Goal: Task Accomplishment & Management: Use online tool/utility

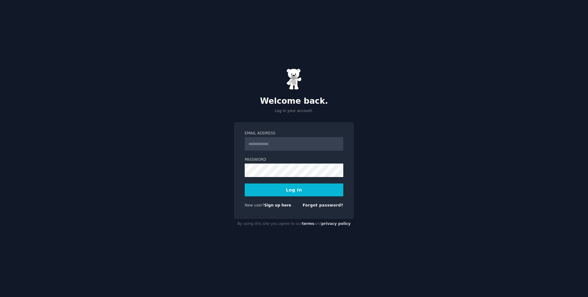
click at [284, 142] on input "Email Address" at bounding box center [294, 143] width 99 height 13
type input "**********"
click at [302, 191] on button "Log In" at bounding box center [294, 189] width 99 height 13
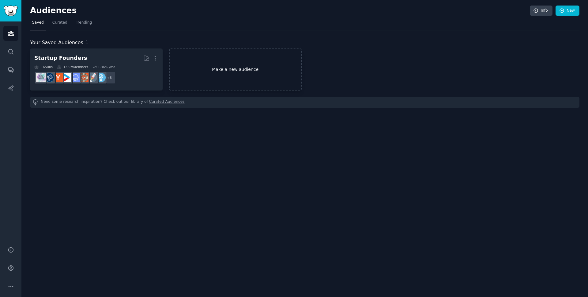
click at [207, 78] on link "Make a new audience" at bounding box center [235, 69] width 133 height 42
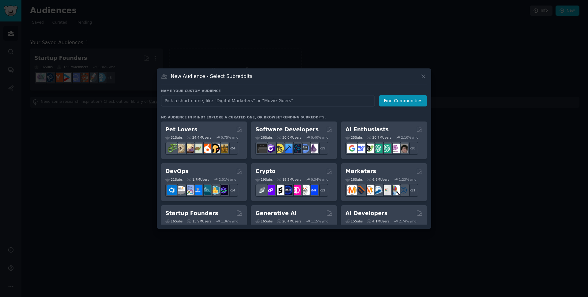
click at [260, 102] on input "text" at bounding box center [268, 100] width 214 height 11
click at [256, 101] on input "text" at bounding box center [268, 100] width 214 height 11
type input "counter-strike"
click button "Find Communities" at bounding box center [403, 100] width 48 height 11
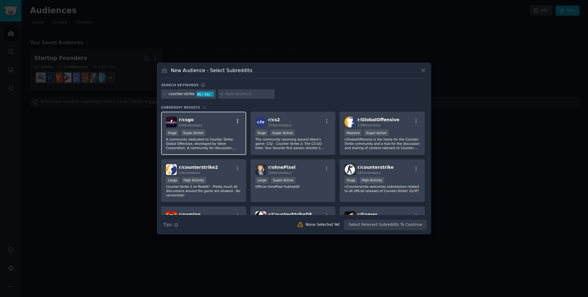
click at [237, 119] on icon "button" at bounding box center [238, 121] width 6 height 6
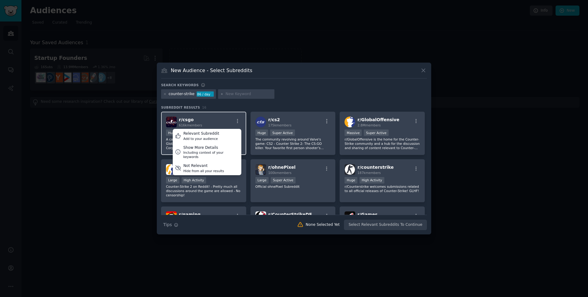
click at [226, 126] on div "r/ csgo 616k members Relevant Subreddit Add to your audience Show More Details …" at bounding box center [203, 121] width 75 height 11
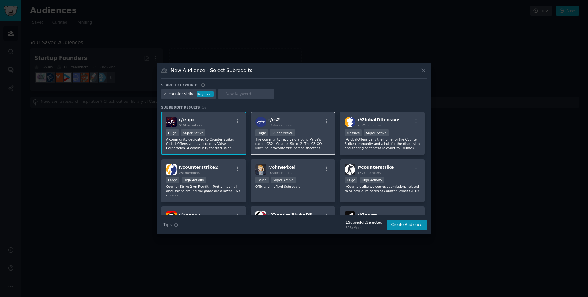
click at [305, 116] on div "r/ cs2 175k members Huge Super Active The community revolving around Valve's ga…" at bounding box center [293, 132] width 85 height 43
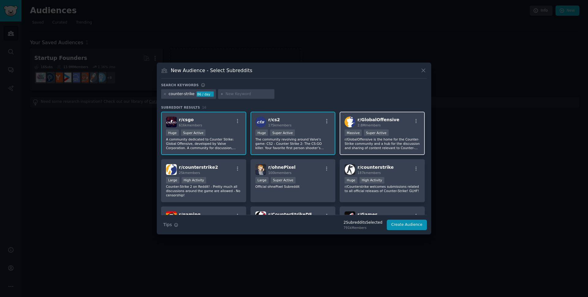
click at [391, 128] on div "r/ GlobalOffensive 2.8M members >= 95th percentile for submissions / day Massiv…" at bounding box center [382, 132] width 85 height 43
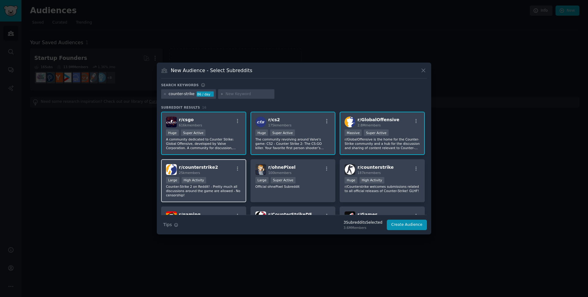
click at [231, 171] on div "r/ counterstrike2 25k members" at bounding box center [203, 169] width 75 height 11
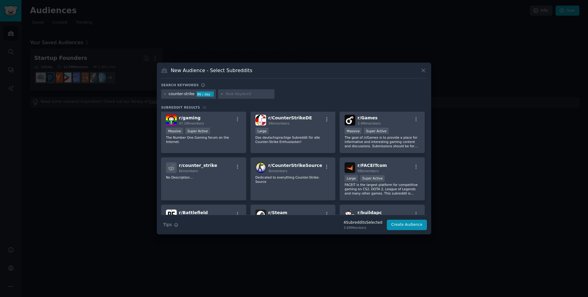
scroll to position [98, 0]
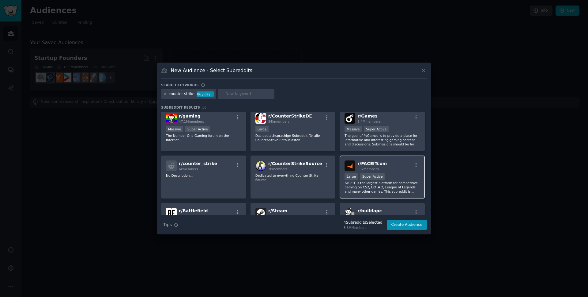
click at [395, 163] on div "r/ FACEITcom 98k members" at bounding box center [382, 165] width 75 height 11
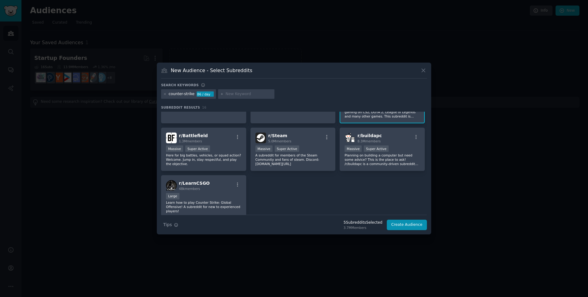
scroll to position [174, 0]
click at [219, 202] on p "Learn how to play Counter Strike: Global Offensive! A subreddit for new to expe…" at bounding box center [203, 205] width 75 height 13
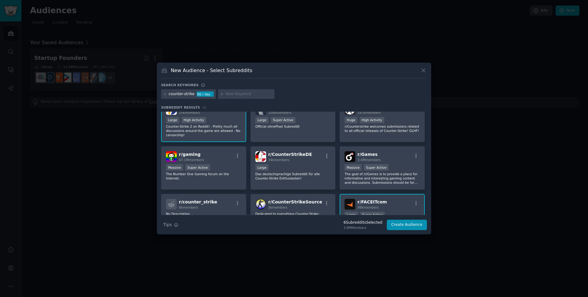
scroll to position [0, 0]
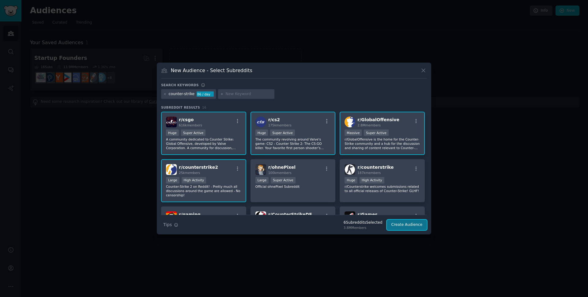
click at [411, 225] on button "Create Audience" at bounding box center [407, 224] width 40 height 10
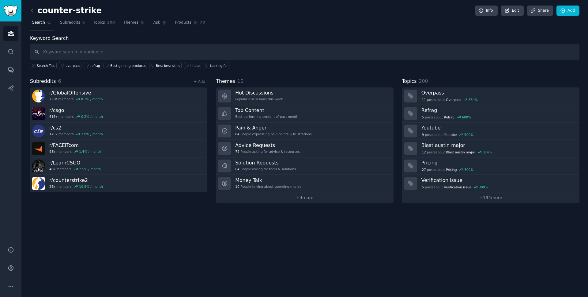
click at [146, 47] on input "text" at bounding box center [305, 52] width 550 height 16
type input "nades"
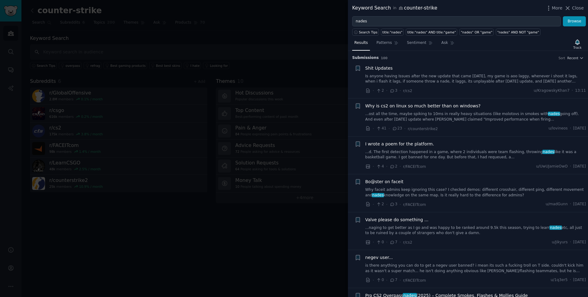
click at [324, 73] on div at bounding box center [294, 148] width 588 height 297
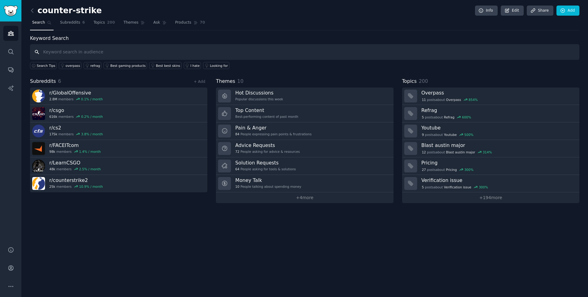
click at [76, 55] on input "text" at bounding box center [305, 52] width 550 height 16
type input "smoke"
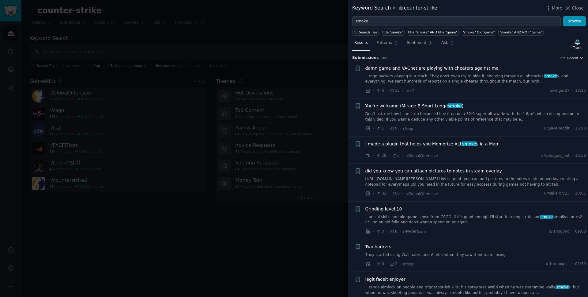
click at [428, 115] on link "Don't ask me how I line it up because I line it up on a 32:9 super ultrawide wi…" at bounding box center [475, 116] width 221 height 11
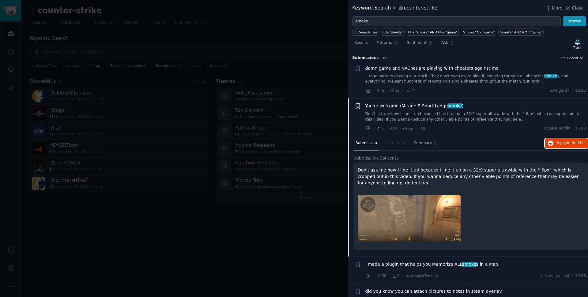
click at [355, 105] on icon "button" at bounding box center [358, 106] width 6 height 6
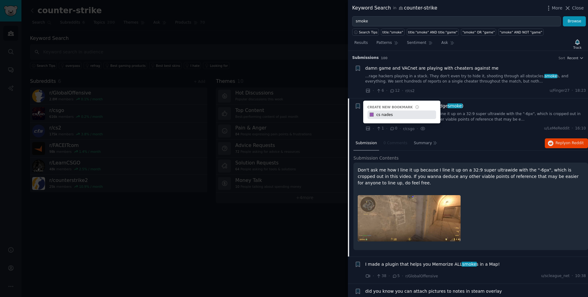
type input "cs nades"
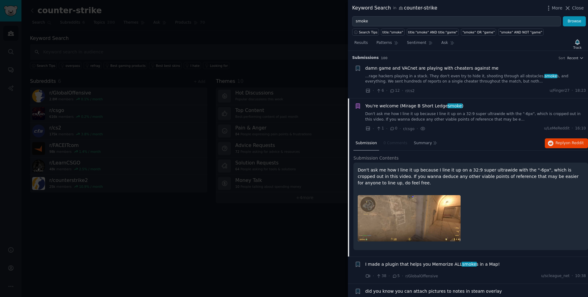
click at [548, 14] on div "Keyword Search in counter-strike More Close" at bounding box center [468, 8] width 240 height 16
click at [550, 11] on div "More Close" at bounding box center [565, 8] width 38 height 8
click at [551, 9] on icon "button" at bounding box center [549, 8] width 6 height 6
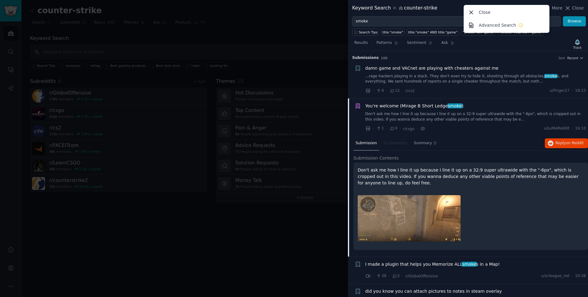
click at [456, 9] on div "Keyword Search in counter-strike More Close Advanced Search Close" at bounding box center [468, 8] width 232 height 8
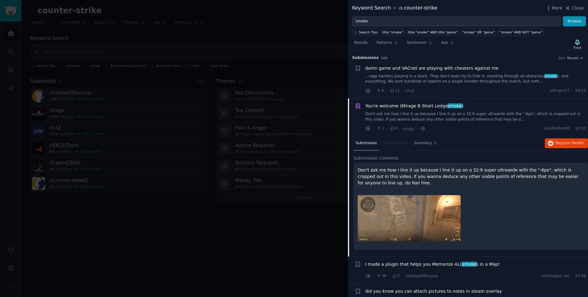
click at [471, 124] on div "You're welcome (Mirage B Short Ledge smoke ) Don't ask me how I line it up beca…" at bounding box center [475, 117] width 221 height 29
click at [479, 104] on div "You're welcome (Mirage B Short Ledge smoke )" at bounding box center [475, 106] width 221 height 6
click at [466, 105] on div "You're welcome (Mirage B Short Ledge smoke )" at bounding box center [475, 106] width 221 height 6
click at [455, 106] on span "smoke" at bounding box center [455, 105] width 15 height 5
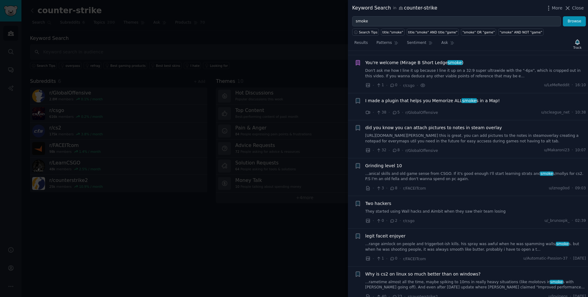
scroll to position [47, 0]
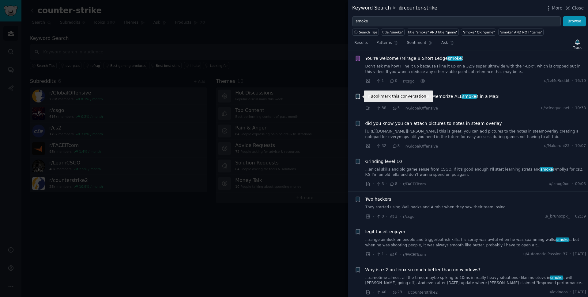
click at [357, 95] on icon "button" at bounding box center [358, 96] width 4 height 5
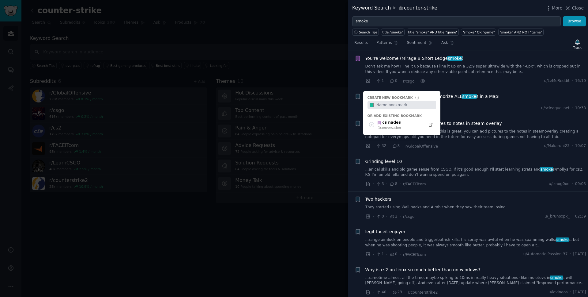
click at [525, 98] on div "I made a plugin that helps you Memorize ALL smoke s in a Map!" at bounding box center [475, 96] width 221 height 6
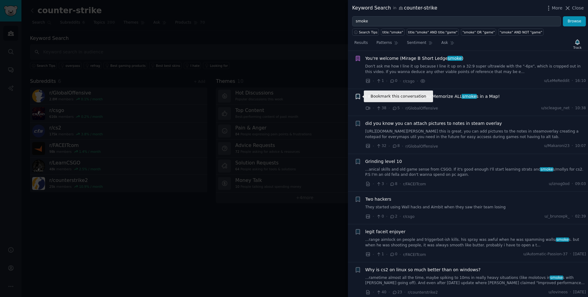
click at [357, 97] on icon "button" at bounding box center [358, 96] width 4 height 5
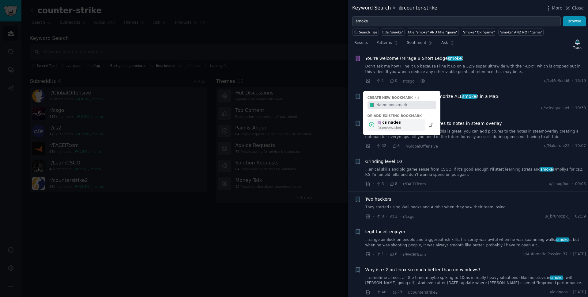
click at [392, 122] on div "cs nades" at bounding box center [389, 123] width 24 height 6
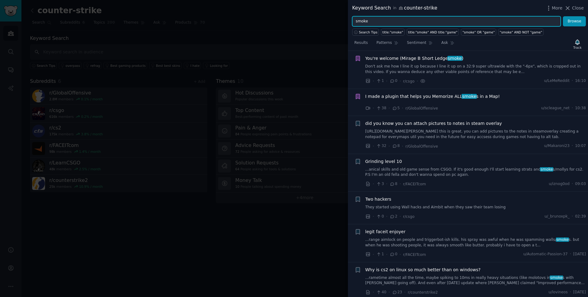
click at [379, 21] on input "smoke" at bounding box center [456, 21] width 209 height 10
click at [551, 9] on icon "button" at bounding box center [549, 8] width 6 height 6
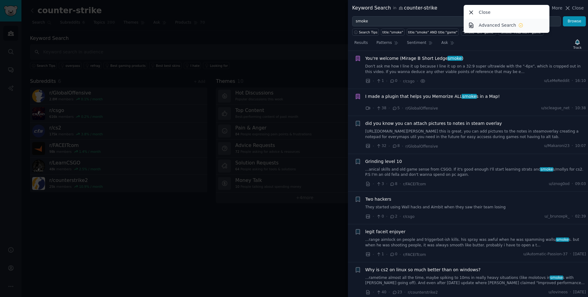
click at [500, 26] on p "Advanced Search" at bounding box center [497, 25] width 37 height 6
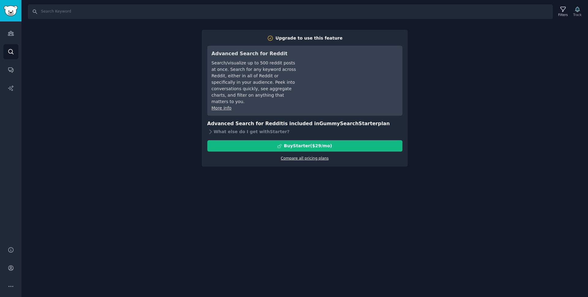
click at [320, 156] on link "Compare all pricing plans" at bounding box center [305, 158] width 48 height 4
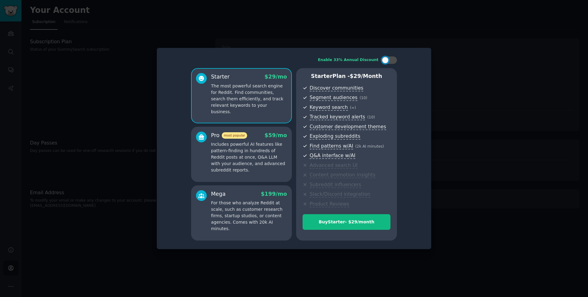
click at [448, 76] on div at bounding box center [294, 148] width 588 height 297
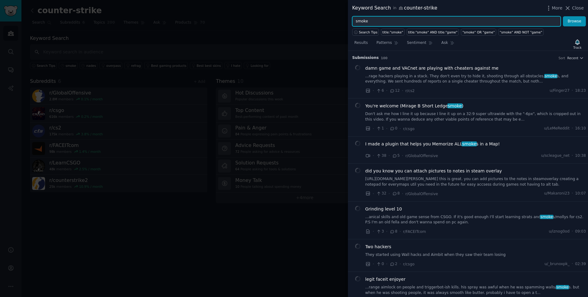
click at [413, 21] on input "smoke" at bounding box center [456, 21] width 209 height 10
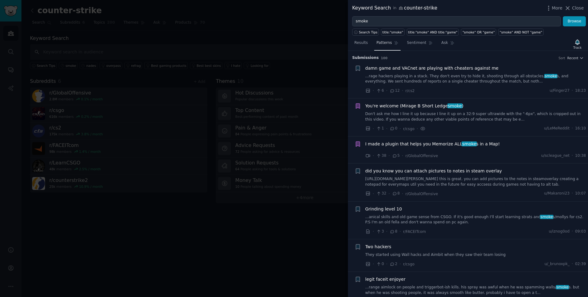
click at [396, 42] on icon at bounding box center [396, 43] width 4 height 4
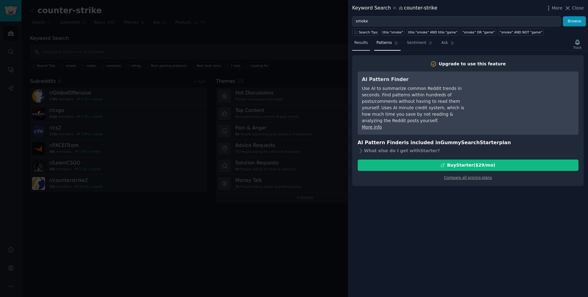
click at [365, 44] on span "Results" at bounding box center [360, 43] width 13 height 6
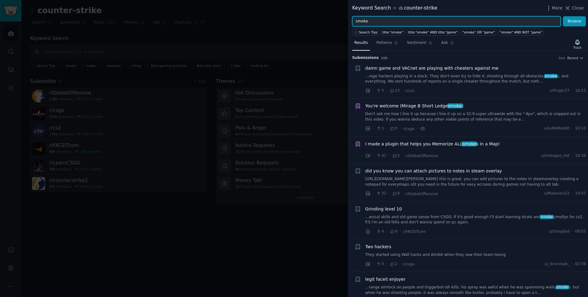
click at [366, 21] on input "smoke" at bounding box center [456, 21] width 209 height 10
click at [563, 16] on button "Browse" at bounding box center [574, 21] width 23 height 10
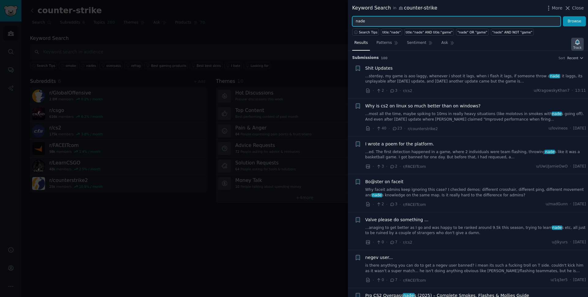
click at [579, 44] on icon "button" at bounding box center [577, 42] width 6 height 6
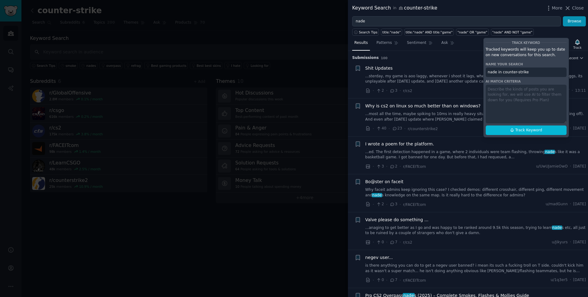
click at [463, 46] on div "Results Patterns Sentiment Ask Track Track Keyword Tracked keywords will keep y…" at bounding box center [468, 44] width 240 height 13
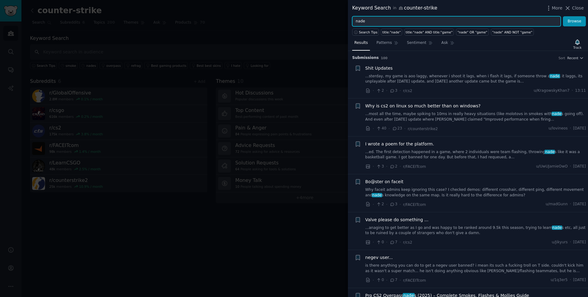
click at [362, 20] on input "nade" at bounding box center [456, 21] width 209 height 10
type input "smoke"
click at [563, 16] on button "Browse" at bounding box center [574, 21] width 23 height 10
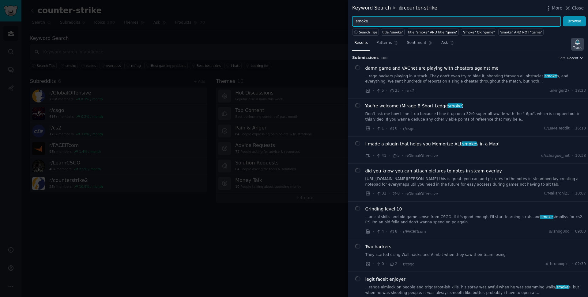
click at [574, 44] on icon "button" at bounding box center [577, 42] width 6 height 6
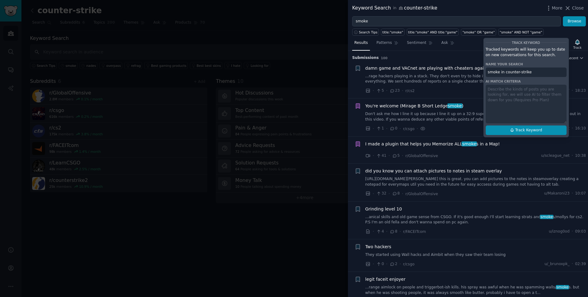
click at [525, 131] on span "Track Keyword" at bounding box center [528, 130] width 27 height 6
type input "smoke in counter-strike"
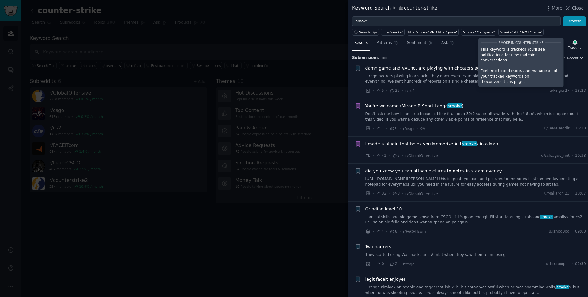
click at [467, 43] on div "Results Patterns Sentiment Ask Tracking smoke in counter-strike This keyword is…" at bounding box center [468, 44] width 240 height 13
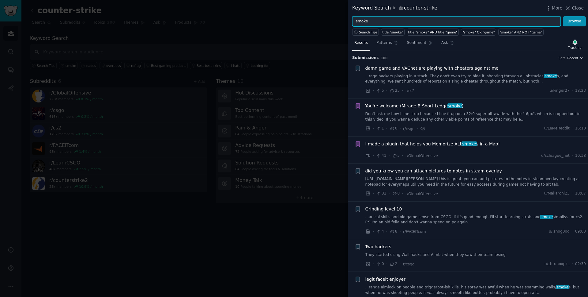
click at [361, 20] on input "smoke" at bounding box center [456, 21] width 209 height 10
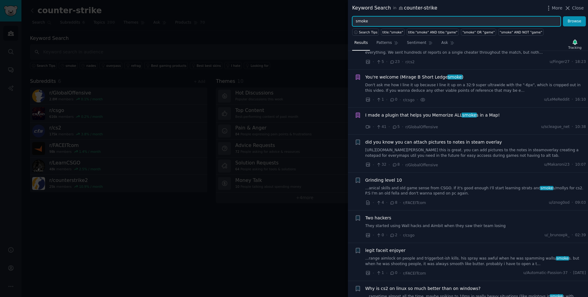
scroll to position [32, 0]
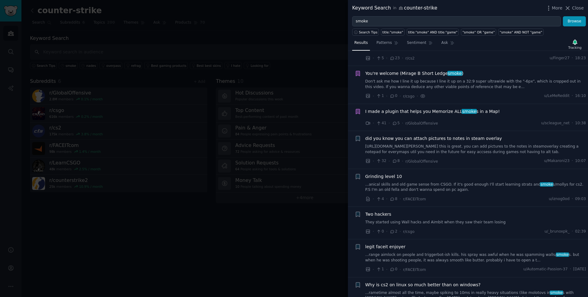
click at [474, 145] on link "[URL][DOMAIN_NAME][PERSON_NAME] this is great. you can add pictures to the note…" at bounding box center [475, 149] width 221 height 11
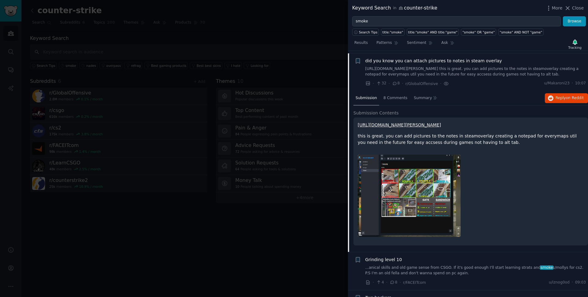
scroll to position [112, 0]
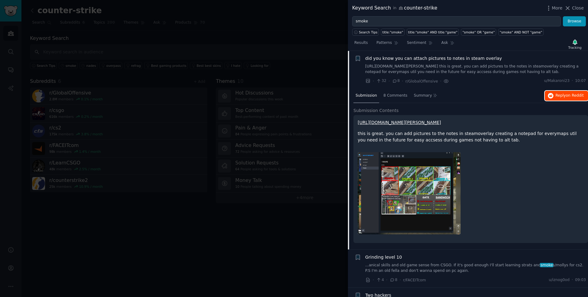
click at [566, 95] on span "on Reddit" at bounding box center [575, 95] width 18 height 4
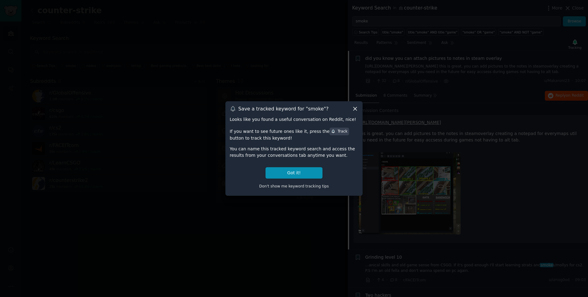
click at [356, 108] on icon at bounding box center [354, 108] width 3 height 3
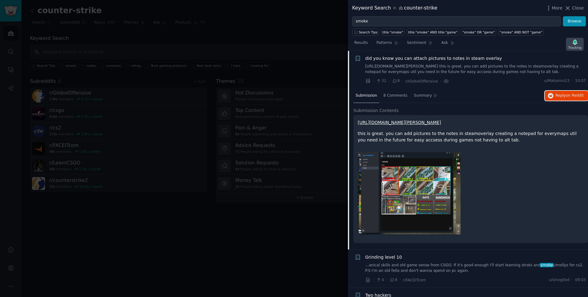
click at [574, 46] on div "Tracking" at bounding box center [574, 47] width 13 height 4
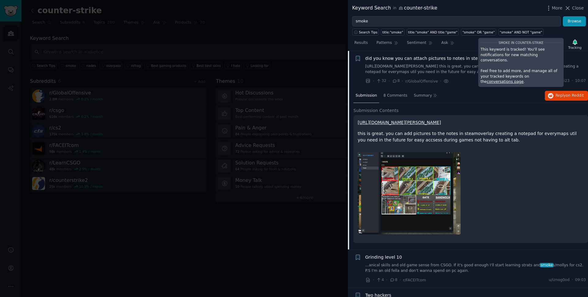
click at [463, 50] on div "Results Patterns Sentiment Ask Tracking smoke in counter-strike This keyword is…" at bounding box center [468, 44] width 240 height 13
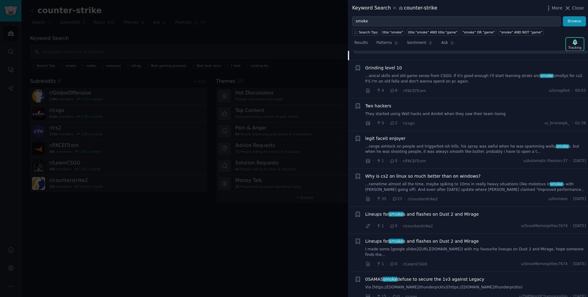
scroll to position [302, 0]
click at [503, 217] on div "Lineups for smoke s and flashes on Dust 2 and Mirage" at bounding box center [475, 213] width 221 height 6
click at [435, 219] on div "Lineups for smoke s and flashes on Dust 2 and Mirage" at bounding box center [475, 214] width 221 height 9
click at [435, 217] on span "Lineups for smoke s and flashes on Dust 2 and Mirage" at bounding box center [422, 213] width 114 height 6
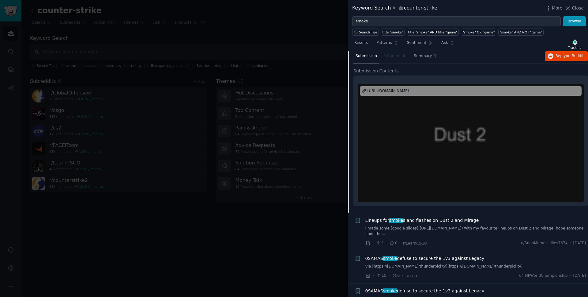
scroll to position [329, 0]
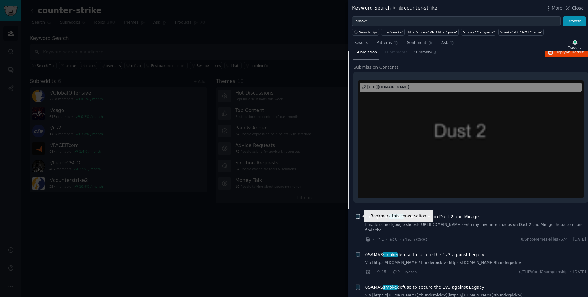
click at [356, 216] on icon "button" at bounding box center [358, 216] width 4 height 5
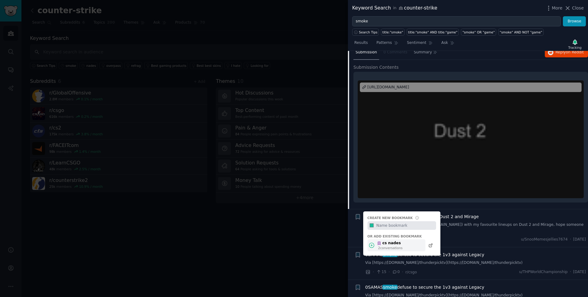
click at [373, 244] on icon at bounding box center [371, 245] width 6 height 6
